Goal: Transaction & Acquisition: Download file/media

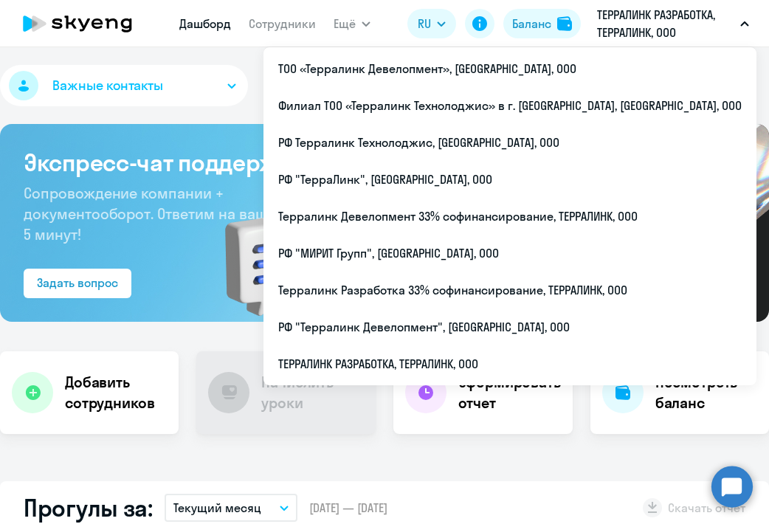
select select "30"
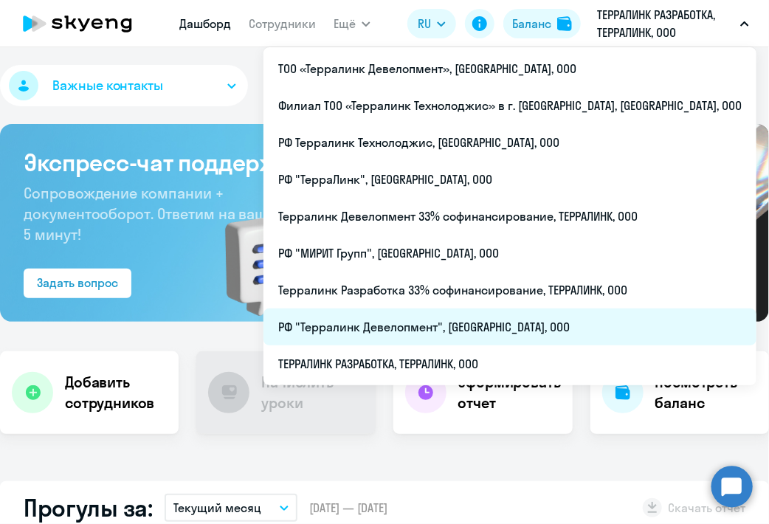
click at [485, 311] on li "РФ "Терралинк Девелопмент", [GEOGRAPHIC_DATA], ООО" at bounding box center [509, 326] width 493 height 37
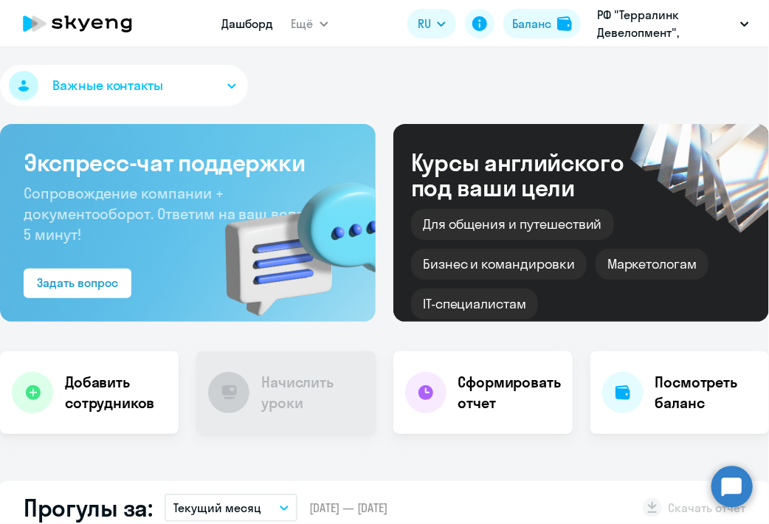
click at [735, 486] on circle at bounding box center [731, 486] width 41 height 41
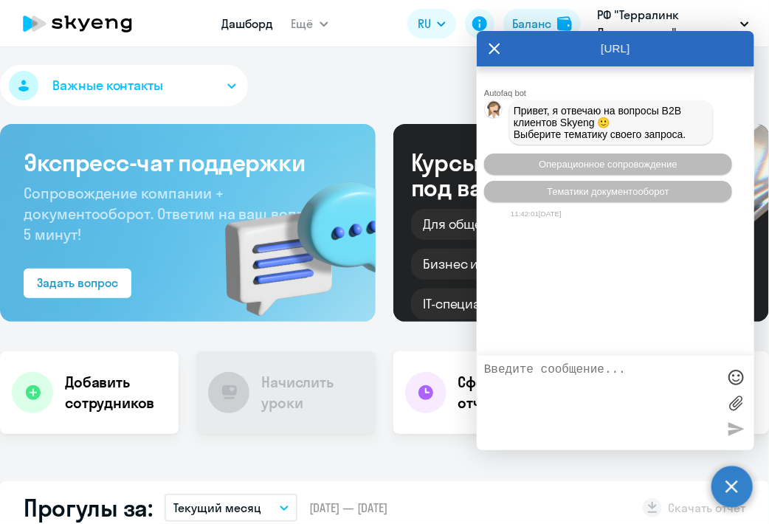
click at [575, 466] on div "Важные контакты Экспресс-чат поддержки Сопровождение компании + документооборот…" at bounding box center [384, 285] width 769 height 477
select select "30"
click at [490, 48] on icon at bounding box center [494, 48] width 12 height 35
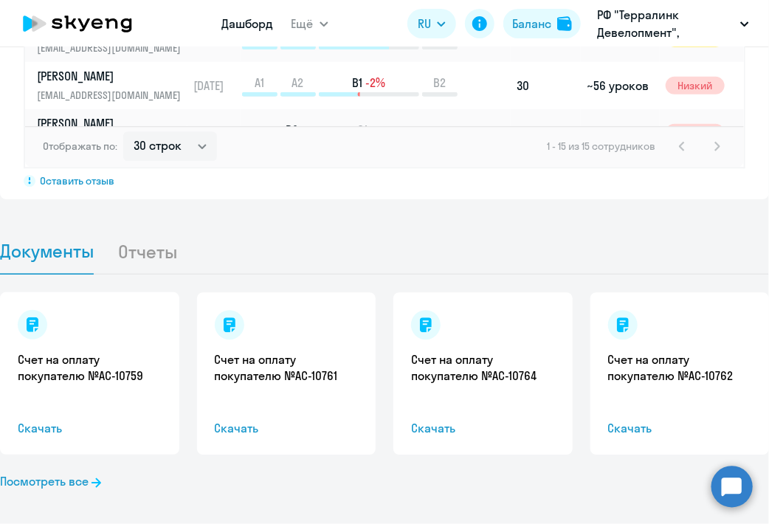
scroll to position [1325, 0]
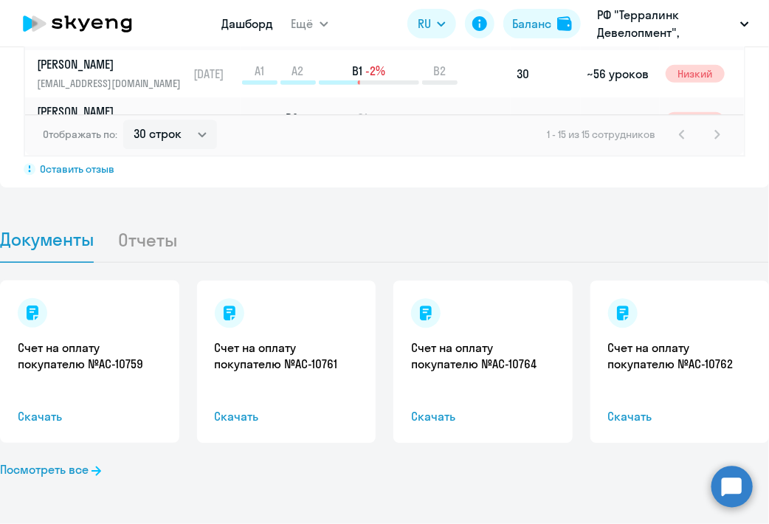
click at [134, 255] on li "Отчеты" at bounding box center [158, 239] width 83 height 45
click at [135, 242] on li "Отчеты" at bounding box center [158, 239] width 83 height 45
click at [140, 236] on li "Отчеты" at bounding box center [158, 239] width 83 height 45
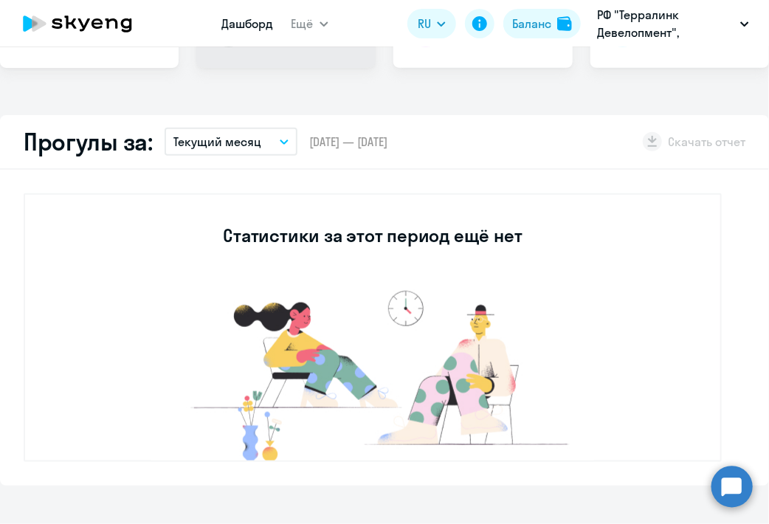
scroll to position [0, 0]
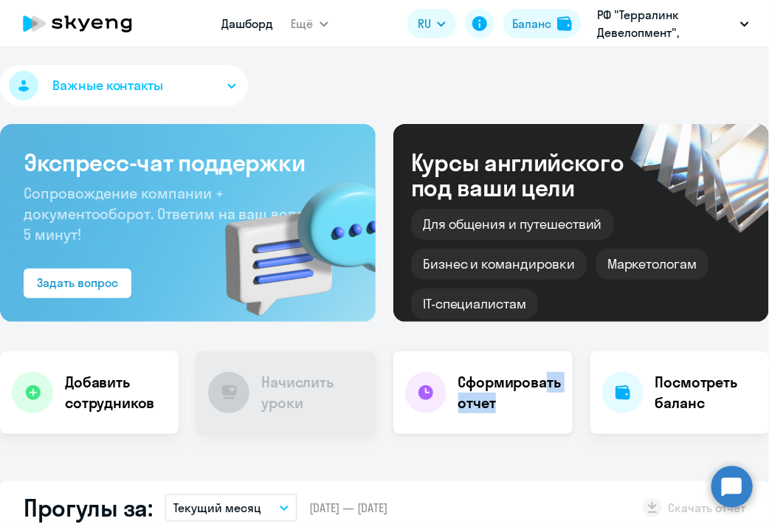
click at [538, 391] on h4 "Сформировать отчет" at bounding box center [509, 392] width 103 height 41
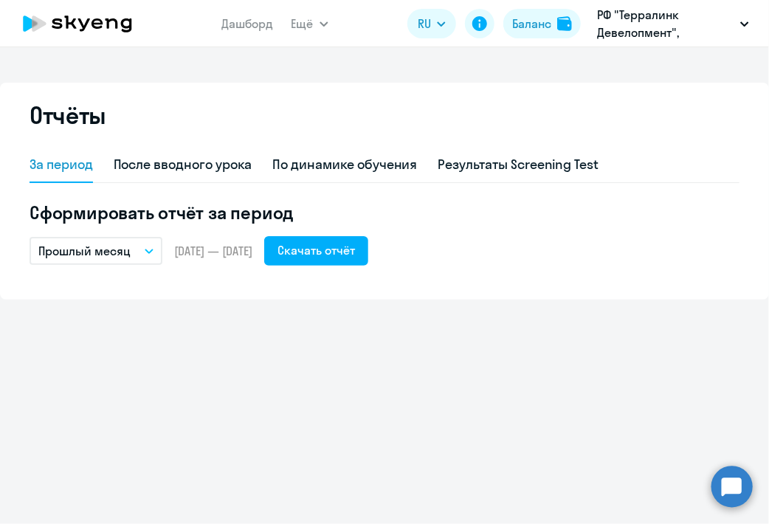
click at [127, 247] on p "Прошлый месяц" at bounding box center [84, 251] width 92 height 18
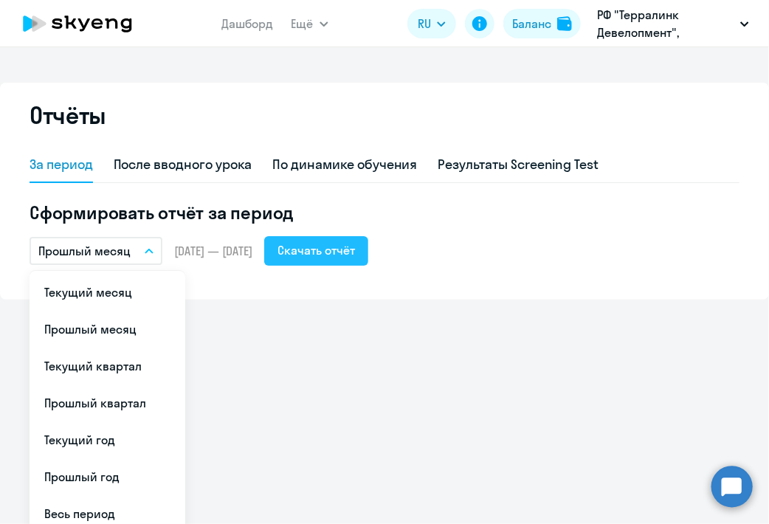
click at [368, 260] on button "Скачать отчёт" at bounding box center [316, 251] width 104 height 30
